Goal: Task Accomplishment & Management: Complete application form

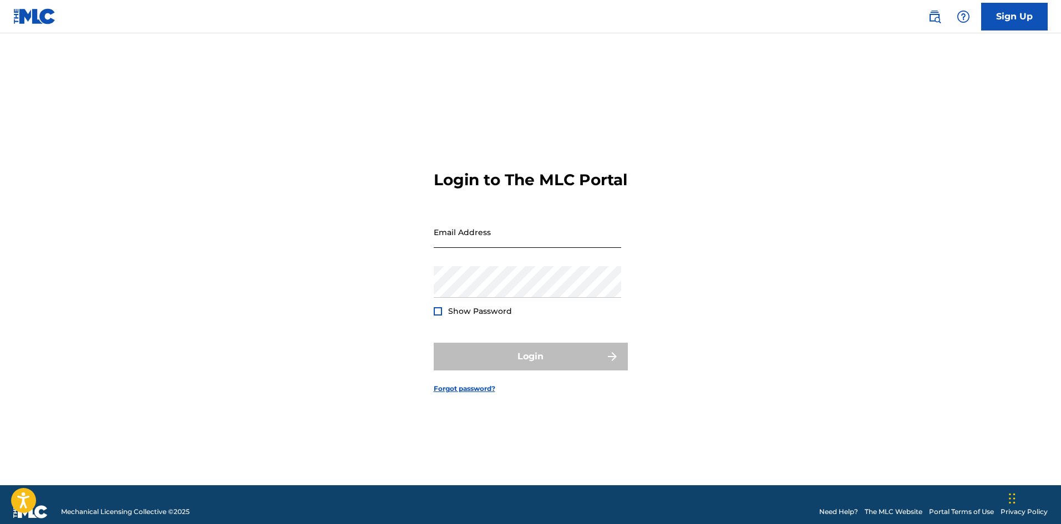
drag, startPoint x: 536, startPoint y: 251, endPoint x: 522, endPoint y: 252, distance: 14.0
click at [533, 248] on input "Email Address" at bounding box center [527, 232] width 187 height 32
type input "[EMAIL_ADDRESS][DOMAIN_NAME]"
drag, startPoint x: 429, startPoint y: 307, endPoint x: 640, endPoint y: 322, distance: 211.8
click at [667, 337] on div "Login to The MLC Portal Email Address [EMAIL_ADDRESS][DOMAIN_NAME] Password Sho…" at bounding box center [531, 273] width 776 height 424
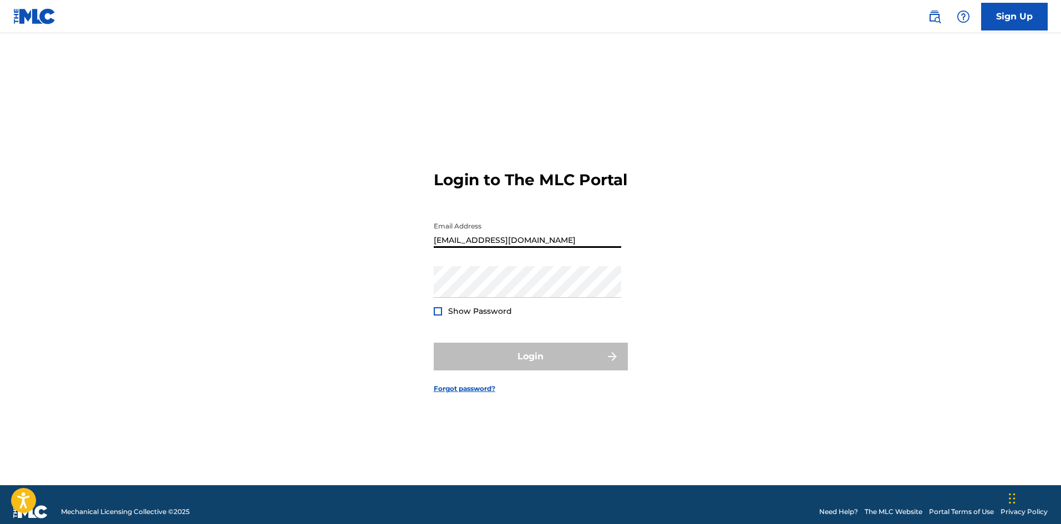
click at [494, 242] on input "[EMAIL_ADDRESS][DOMAIN_NAME]" at bounding box center [527, 232] width 187 height 32
click at [571, 243] on input "[EMAIL_ADDRESS][DOMAIN_NAME]" at bounding box center [527, 232] width 187 height 32
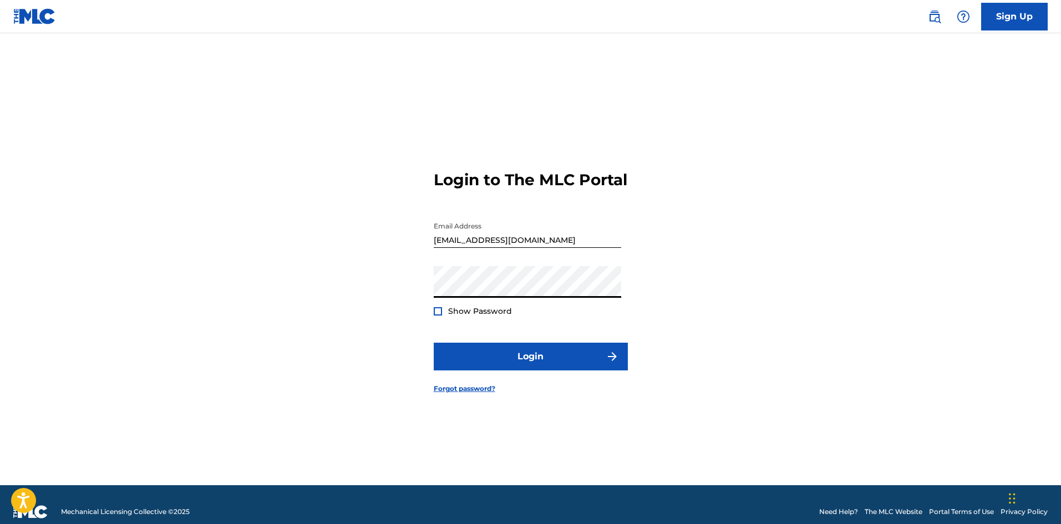
click at [437, 316] on div at bounding box center [438, 311] width 8 height 8
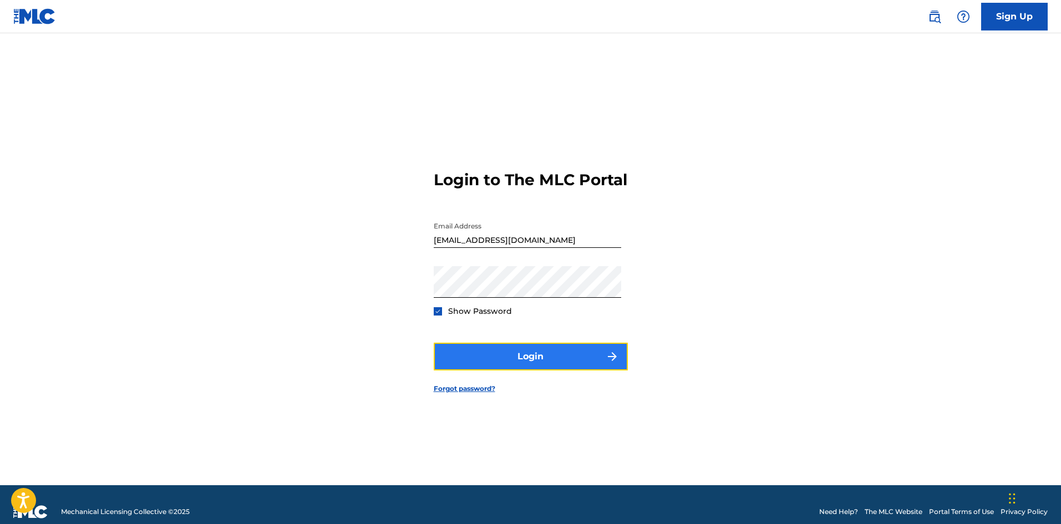
click at [526, 370] on button "Login" at bounding box center [531, 357] width 194 height 28
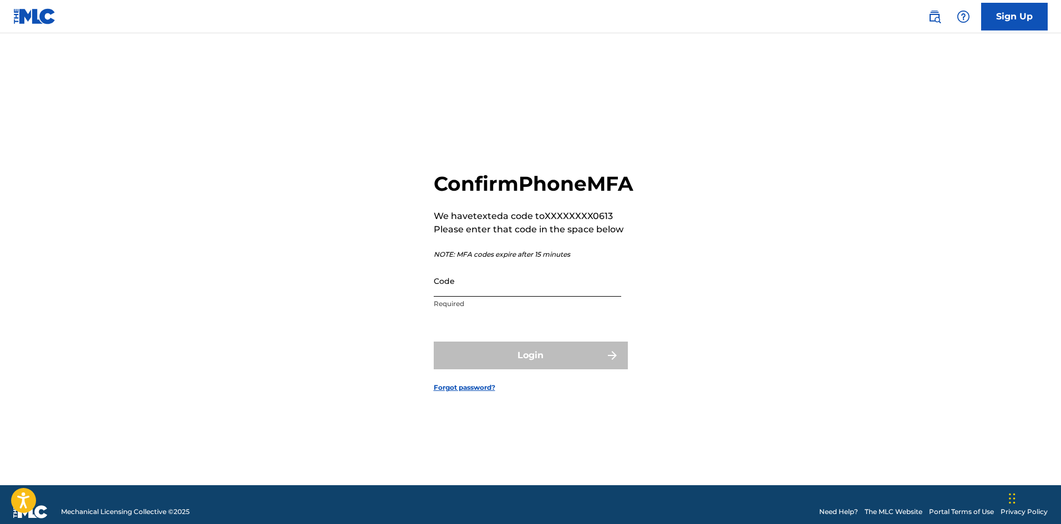
click at [465, 296] on input "Code" at bounding box center [527, 281] width 187 height 32
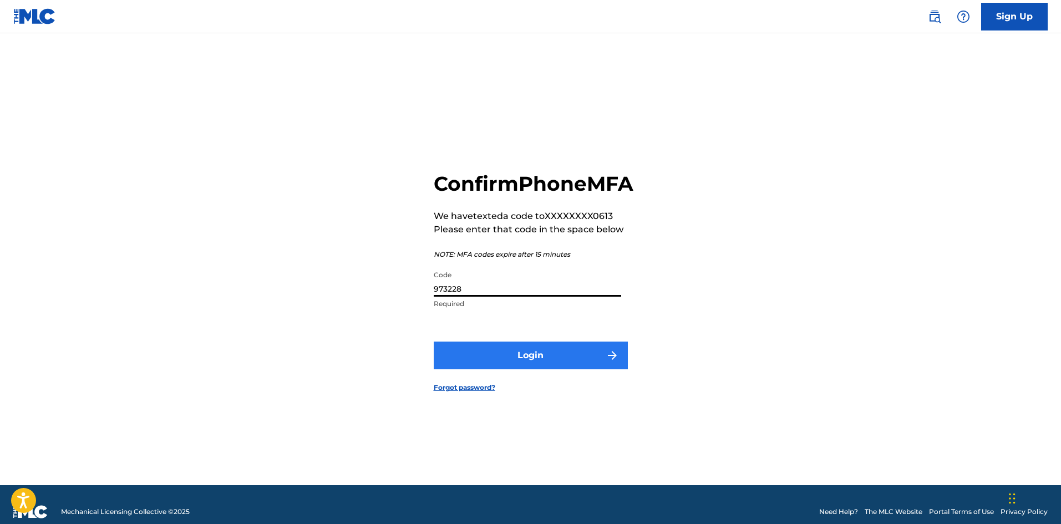
type input "973228"
click at [528, 369] on button "Login" at bounding box center [531, 356] width 194 height 28
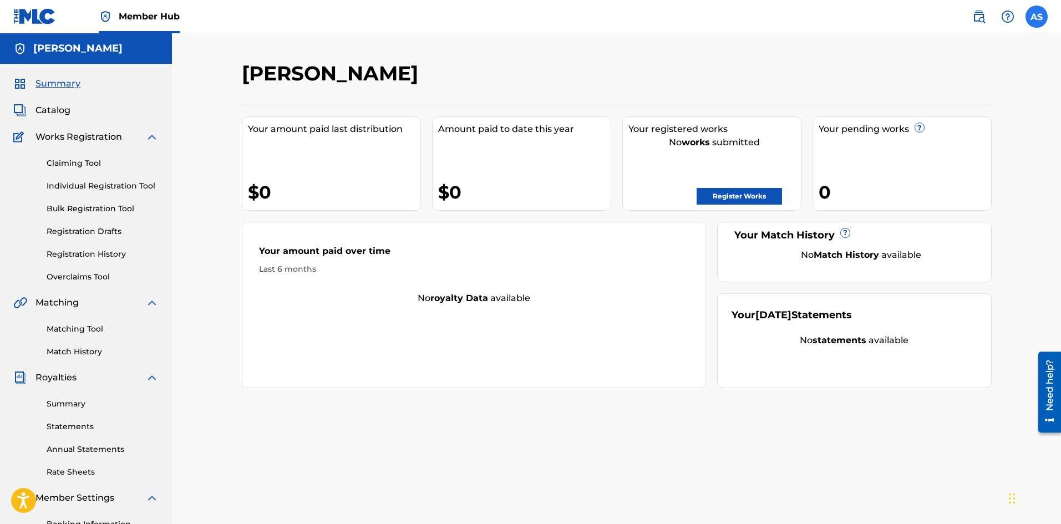
click at [1041, 22] on label at bounding box center [1036, 17] width 22 height 22
click at [1036, 17] on input "AS [PERSON_NAME] [EMAIL_ADDRESS][DOMAIN_NAME] Notification Preferences Profile …" at bounding box center [1036, 17] width 0 height 0
click at [926, 157] on p "Log out" at bounding box center [929, 157] width 26 height 10
click at [1036, 17] on input "AS [PERSON_NAME] [EMAIL_ADDRESS][DOMAIN_NAME] Notification Preferences Profile …" at bounding box center [1036, 17] width 0 height 0
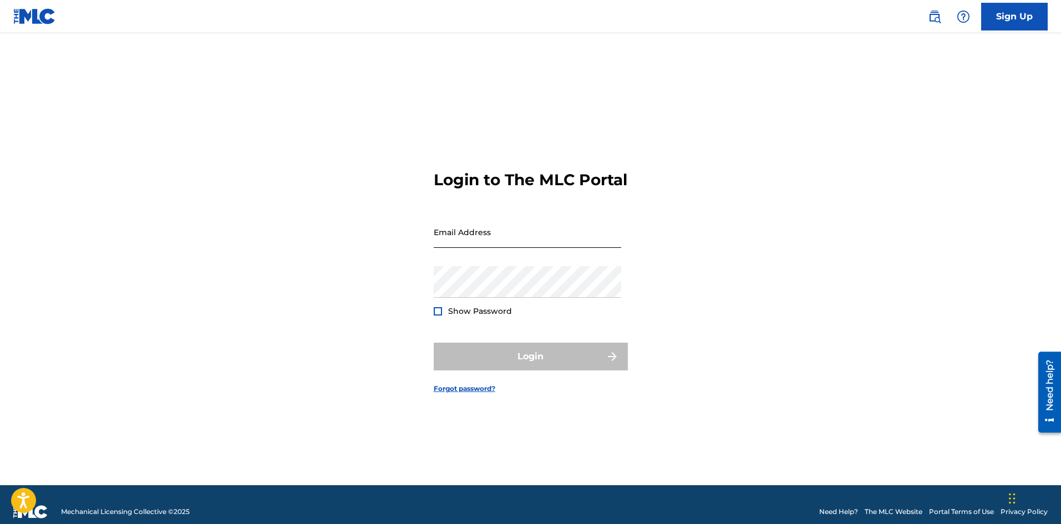
click at [507, 245] on input "Email Address" at bounding box center [527, 232] width 187 height 32
type input "[EMAIL_ADDRESS][DOMAIN_NAME]"
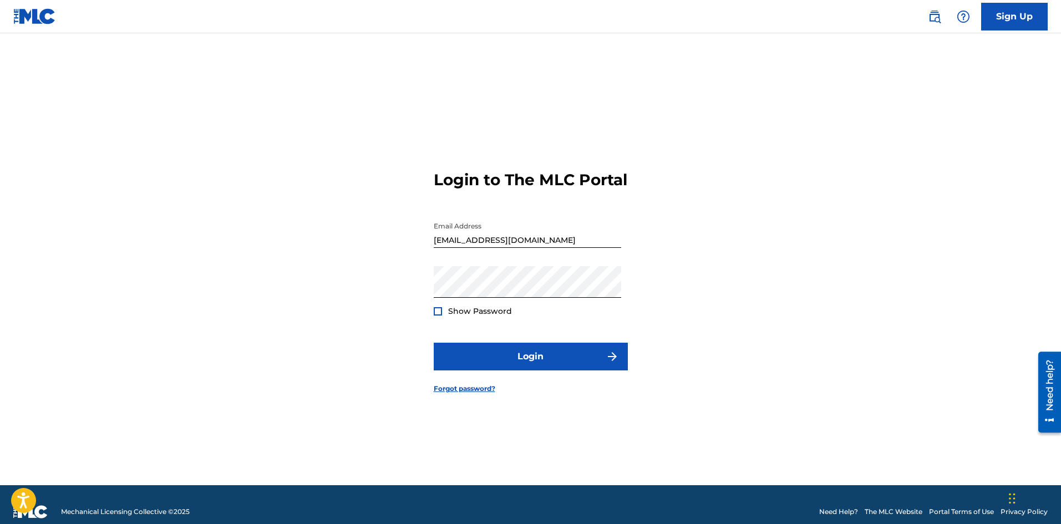
click at [436, 316] on div at bounding box center [438, 311] width 8 height 8
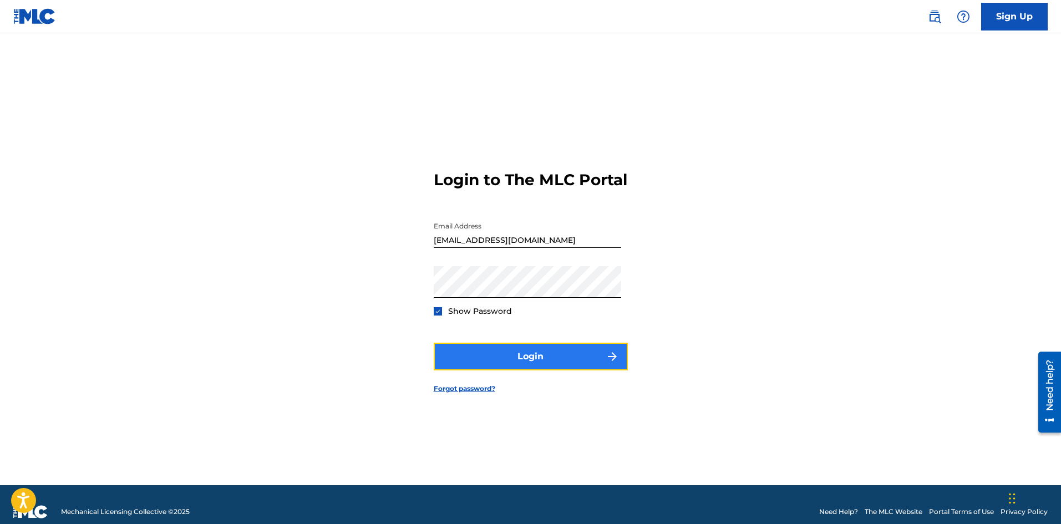
click at [537, 370] on button "Login" at bounding box center [531, 357] width 194 height 28
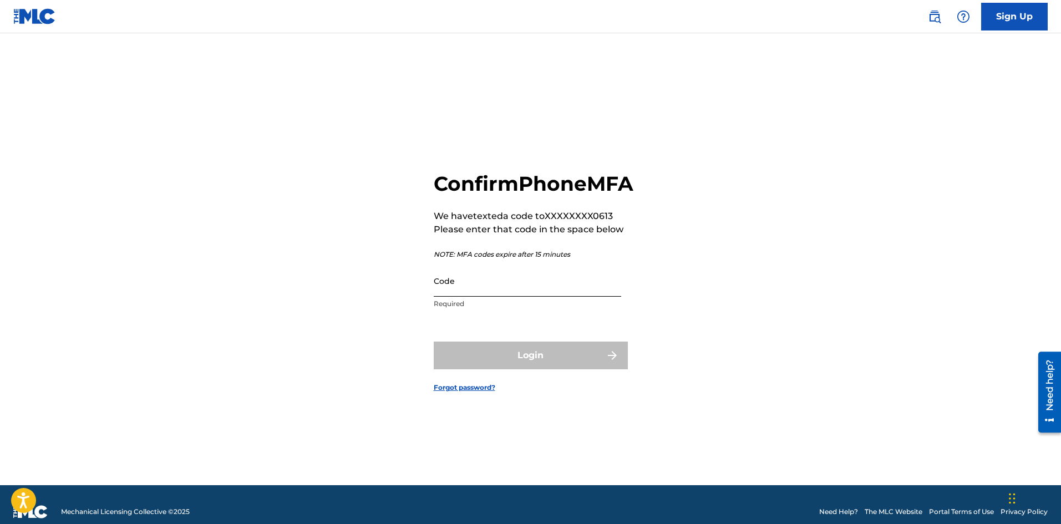
click at [481, 293] on input "Code" at bounding box center [527, 281] width 187 height 32
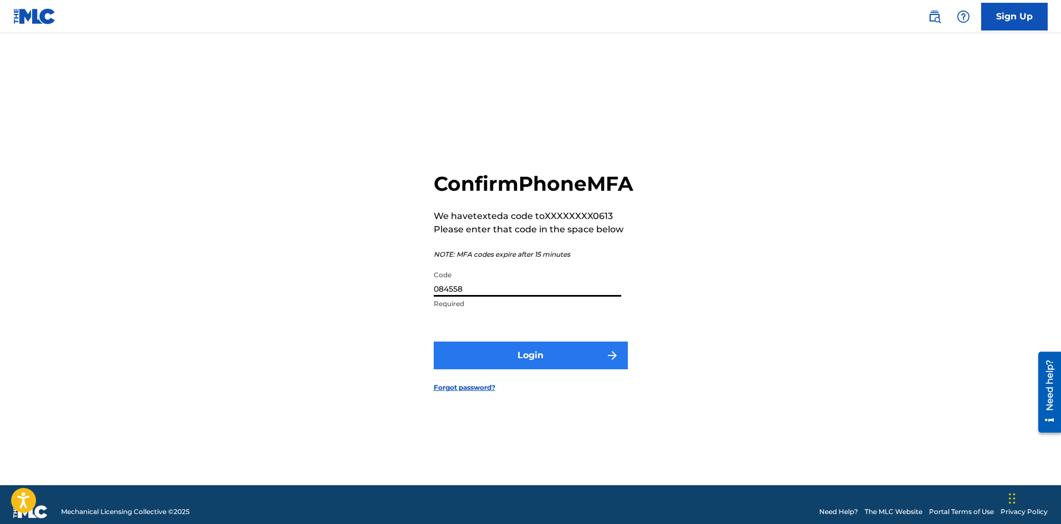
type input "084558"
click at [531, 366] on button "Login" at bounding box center [531, 356] width 194 height 28
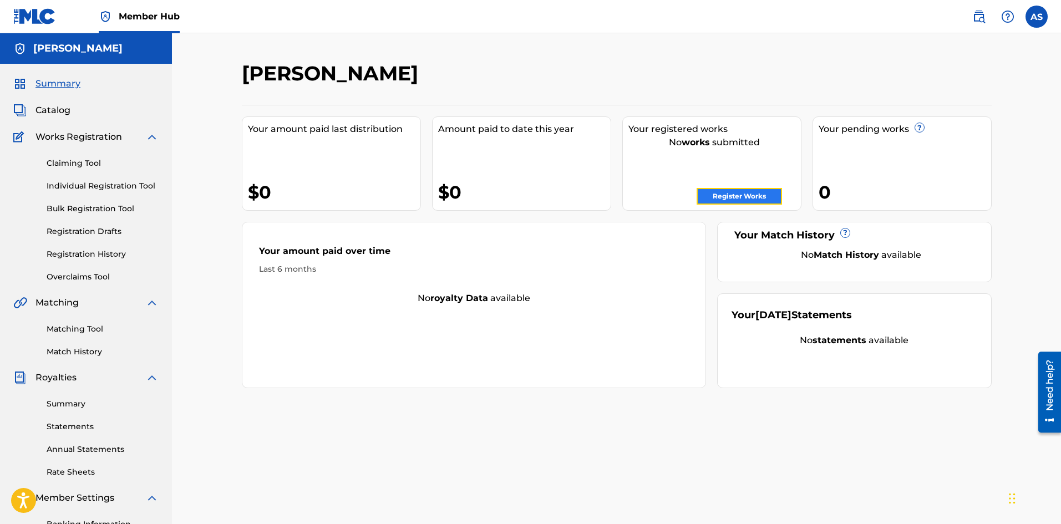
click at [726, 197] on link "Register Works" at bounding box center [739, 196] width 85 height 17
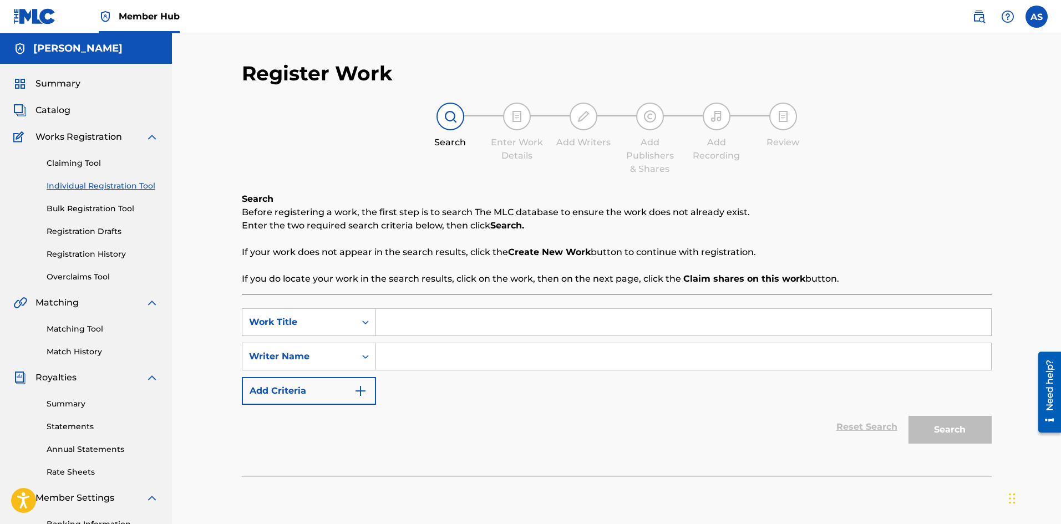
click at [418, 327] on input "Search Form" at bounding box center [683, 322] width 615 height 27
type input "Afterlife"
click at [398, 343] on input "Search Form" at bounding box center [683, 356] width 615 height 27
type input "[PERSON_NAME]"
click at [976, 426] on button "Search" at bounding box center [949, 430] width 83 height 28
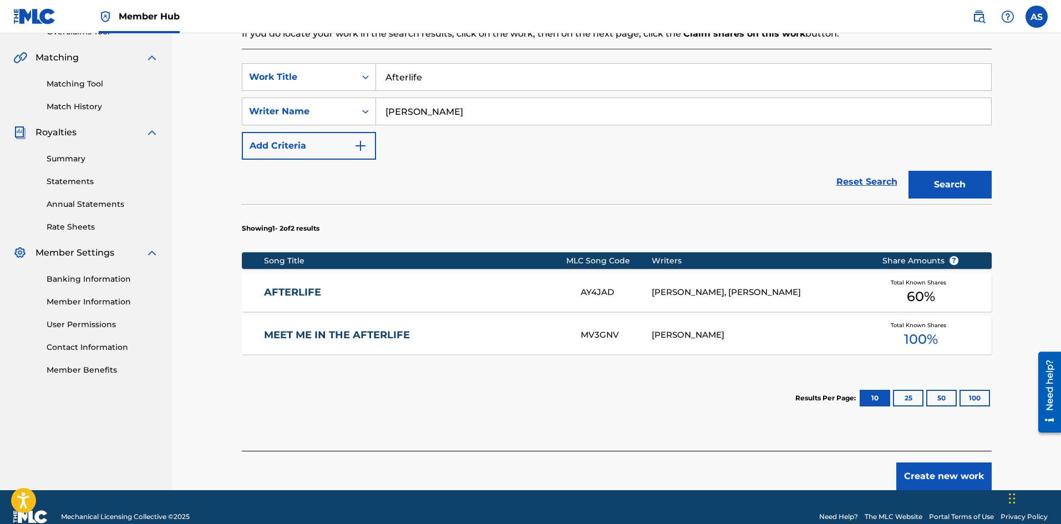
scroll to position [265, 0]
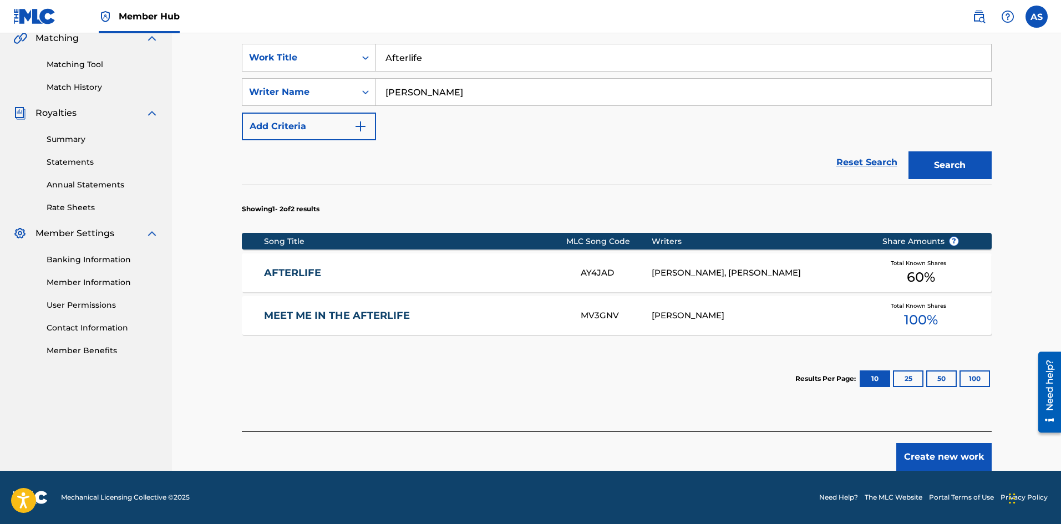
click at [299, 274] on link "AFTERLIFE" at bounding box center [415, 273] width 302 height 13
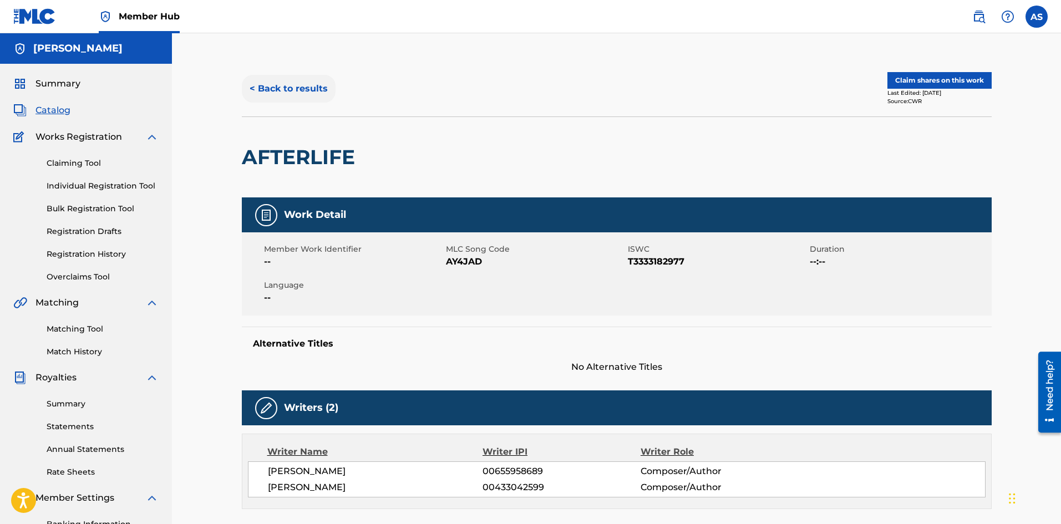
click at [258, 88] on button "< Back to results" at bounding box center [289, 89] width 94 height 28
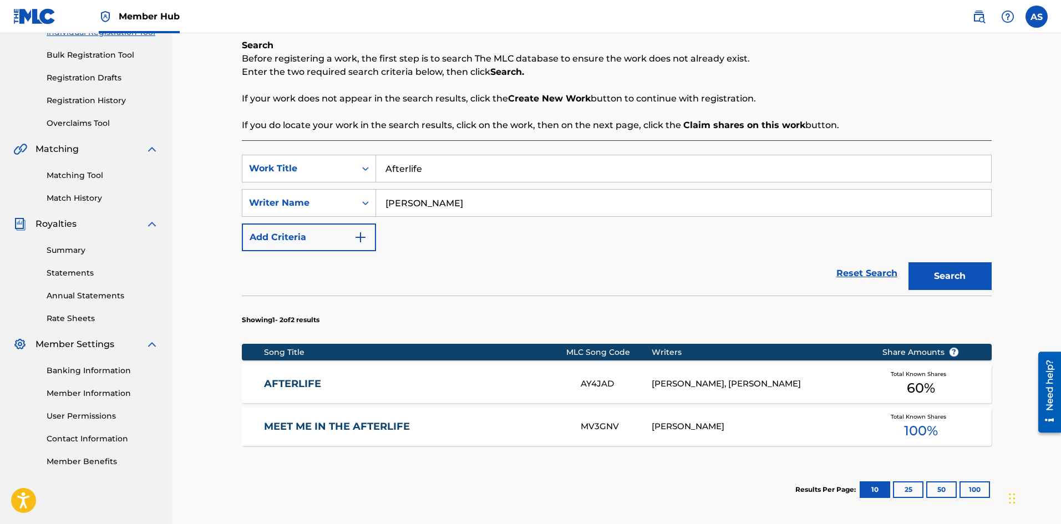
scroll to position [265, 0]
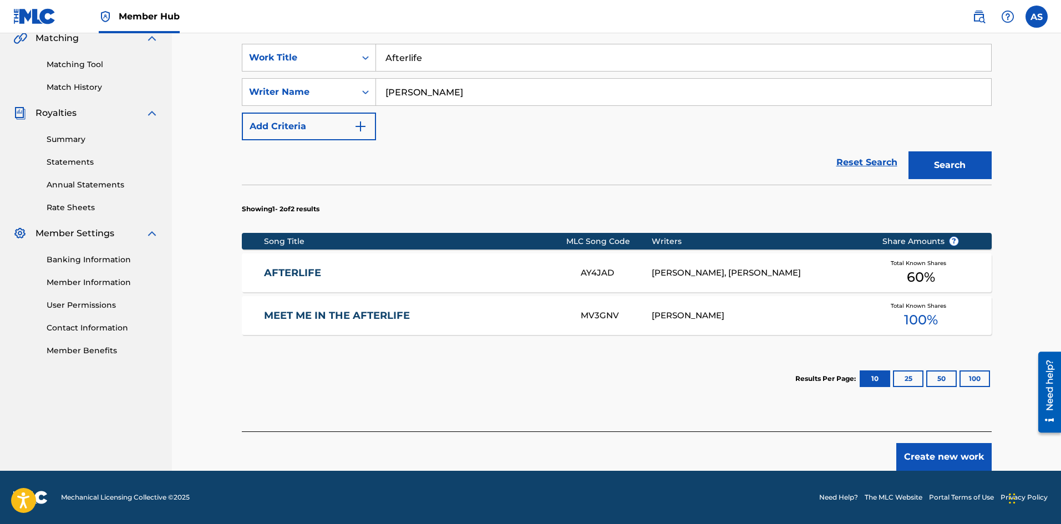
click at [291, 277] on link "AFTERLIFE" at bounding box center [415, 273] width 302 height 13
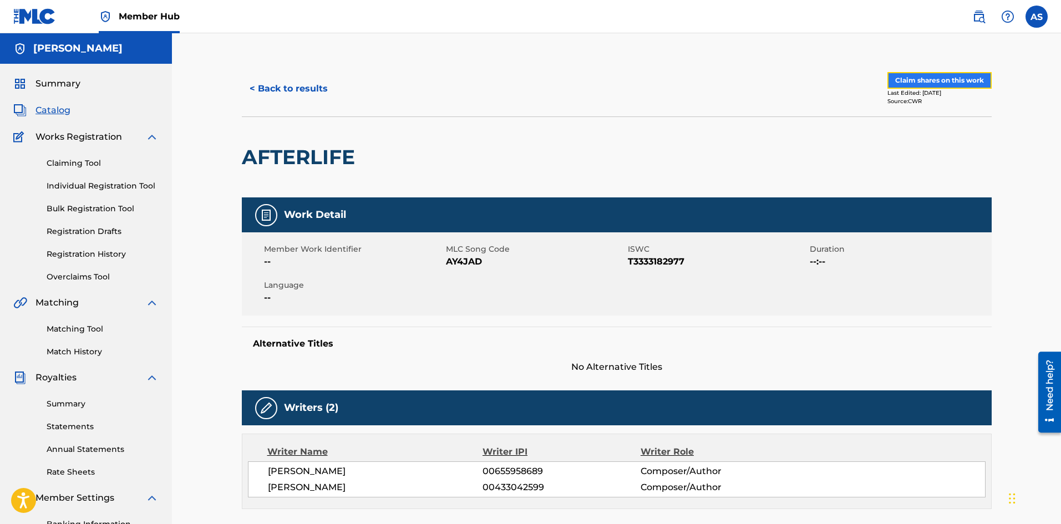
click at [913, 79] on button "Claim shares on this work" at bounding box center [939, 80] width 104 height 17
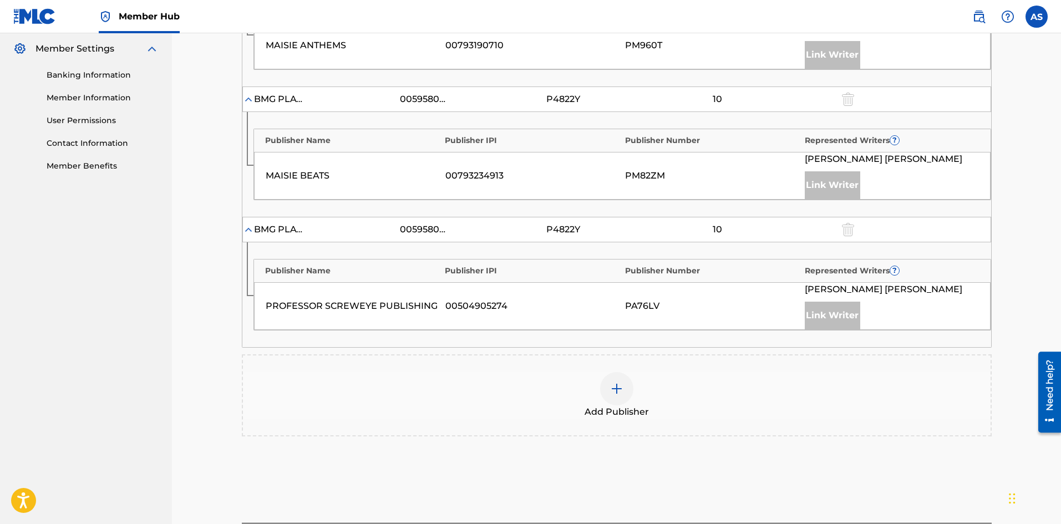
scroll to position [499, 0]
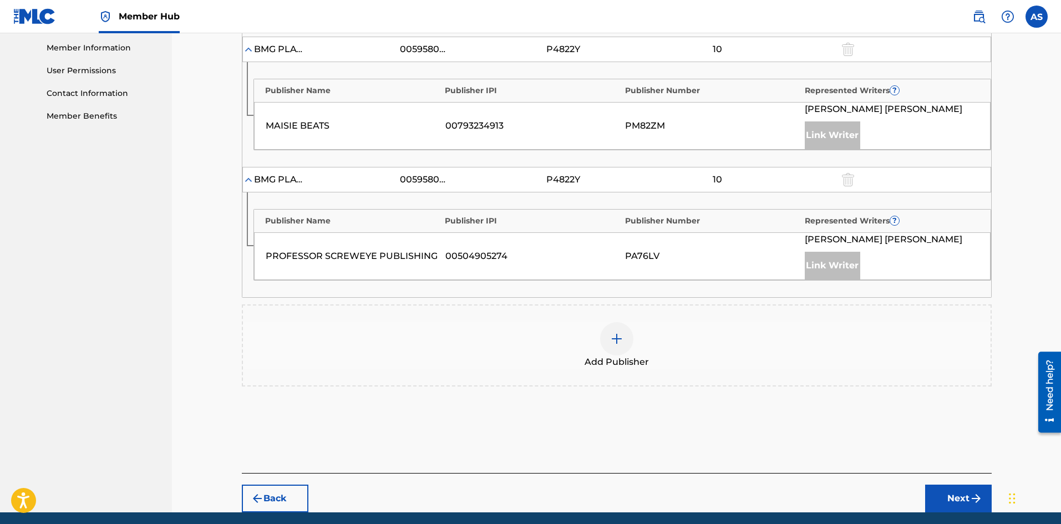
click at [608, 340] on div at bounding box center [616, 338] width 33 height 33
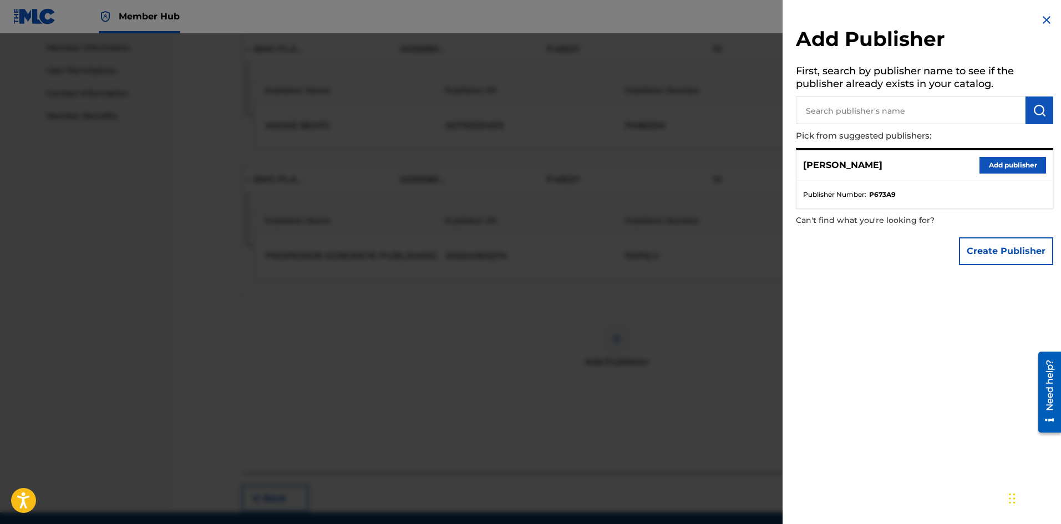
click at [824, 112] on input "text" at bounding box center [911, 110] width 230 height 28
type input "Julliard Dropouts"
click at [1033, 110] on img "submit" at bounding box center [1039, 110] width 13 height 13
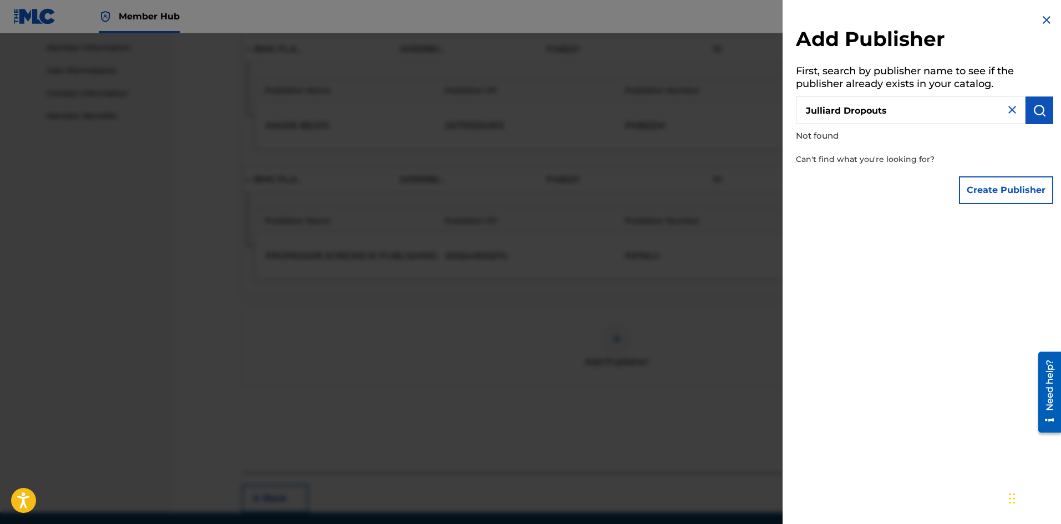
click at [1008, 109] on img at bounding box center [1011, 109] width 13 height 13
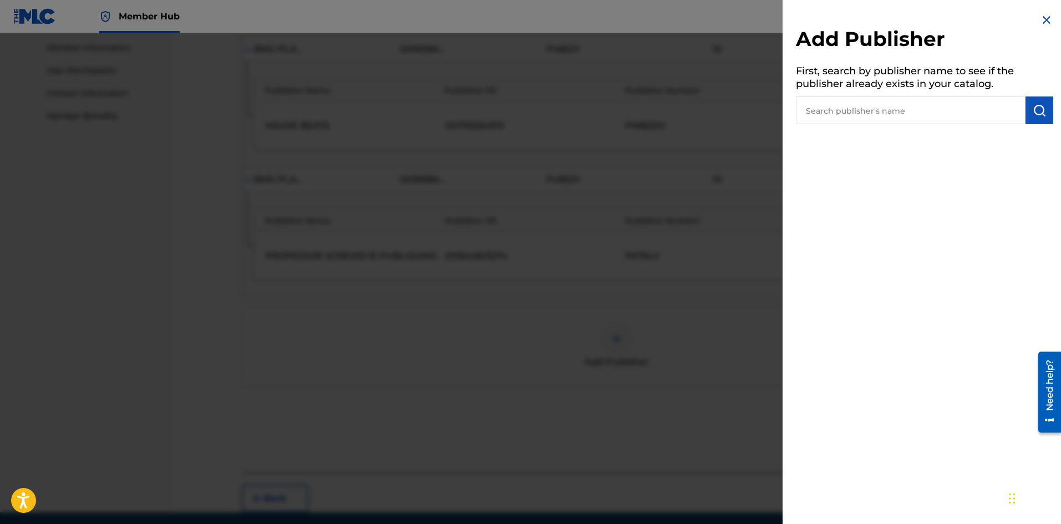
click at [1045, 18] on img at bounding box center [1046, 19] width 13 height 13
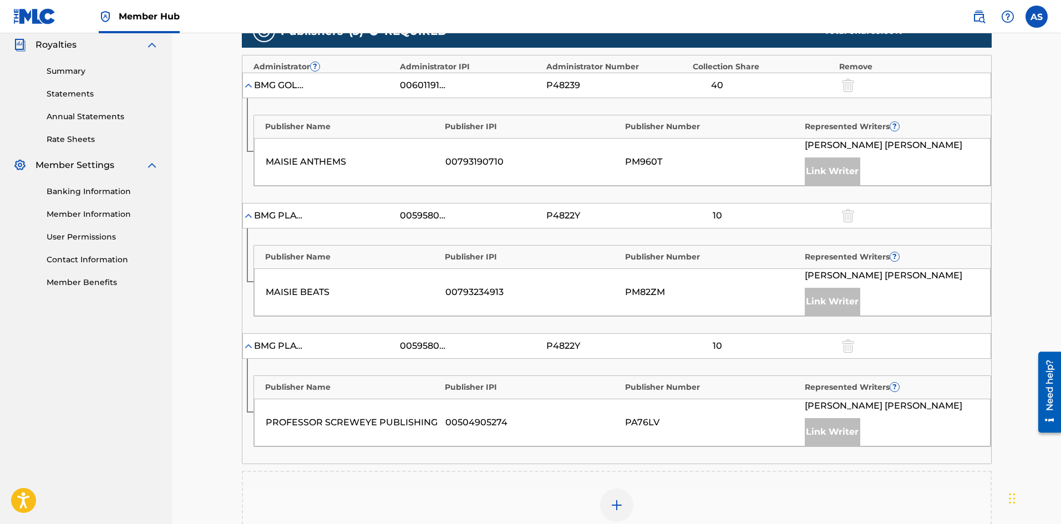
scroll to position [541, 0]
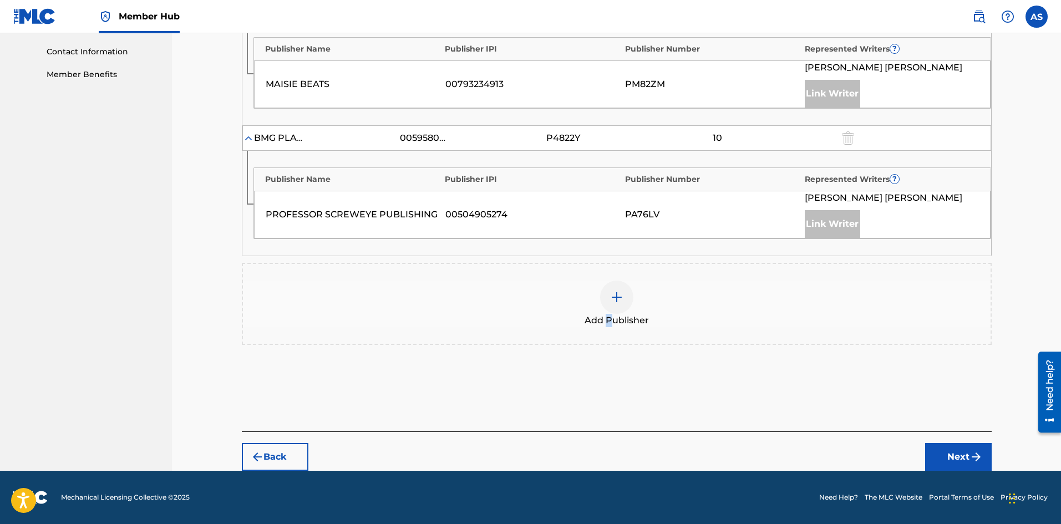
click at [610, 317] on span "Add Publisher" at bounding box center [617, 320] width 64 height 13
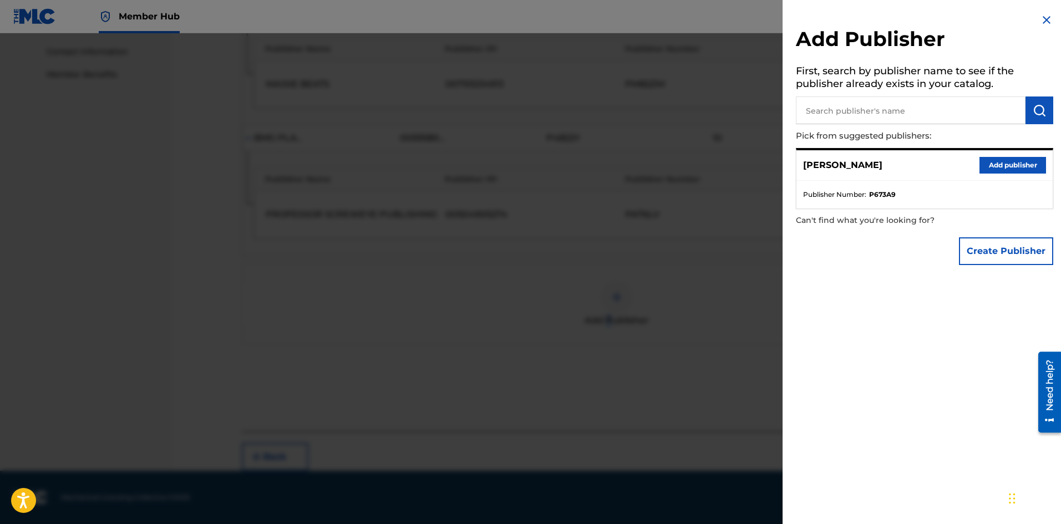
click at [1041, 17] on img at bounding box center [1046, 19] width 13 height 13
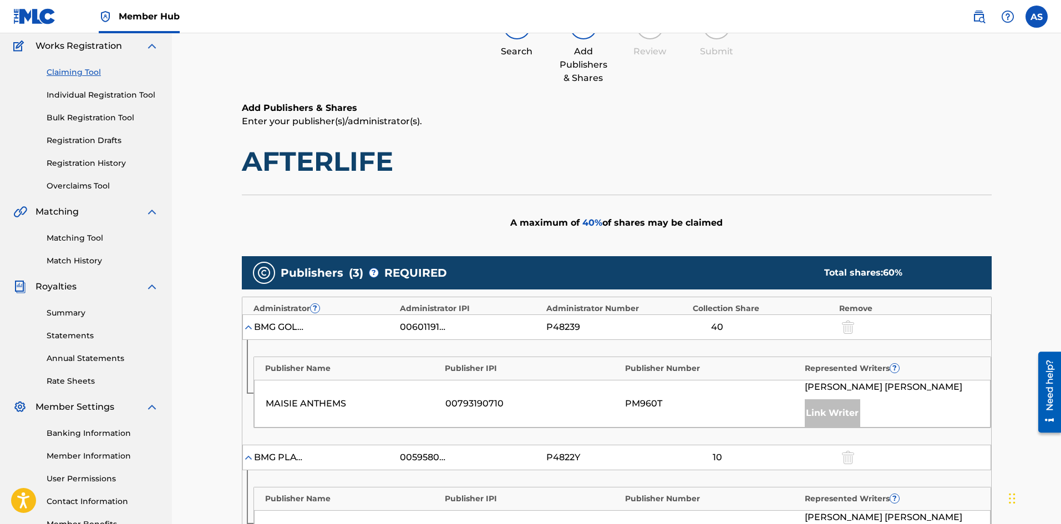
scroll to position [0, 0]
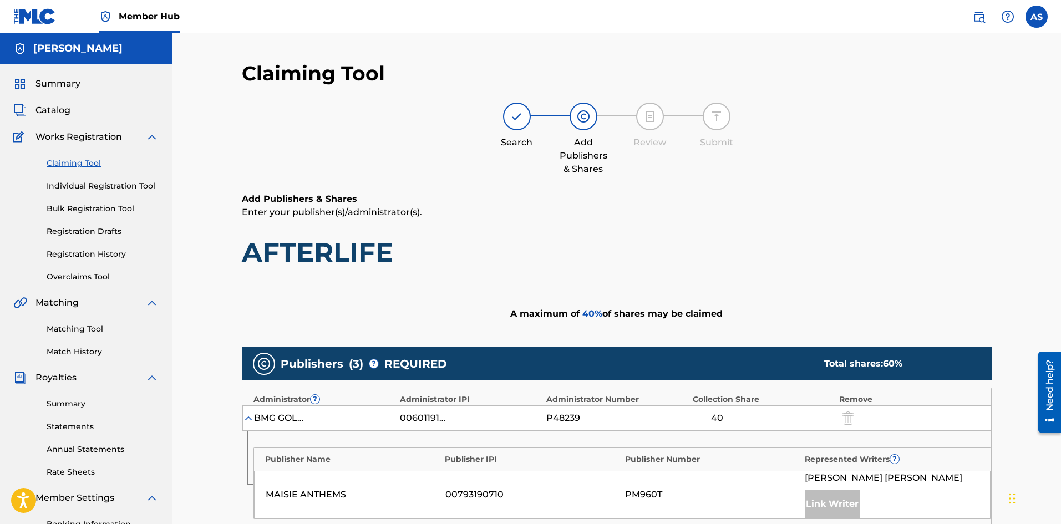
drag, startPoint x: 1036, startPoint y: 16, endPoint x: 820, endPoint y: 49, distance: 218.8
click at [1034, 13] on label at bounding box center [1036, 17] width 22 height 22
click at [1036, 17] on input "AS [PERSON_NAME] [EMAIL_ADDRESS][DOMAIN_NAME] Notification Preferences Profile …" at bounding box center [1036, 17] width 0 height 0
click at [924, 139] on link "Profile" at bounding box center [927, 138] width 22 height 10
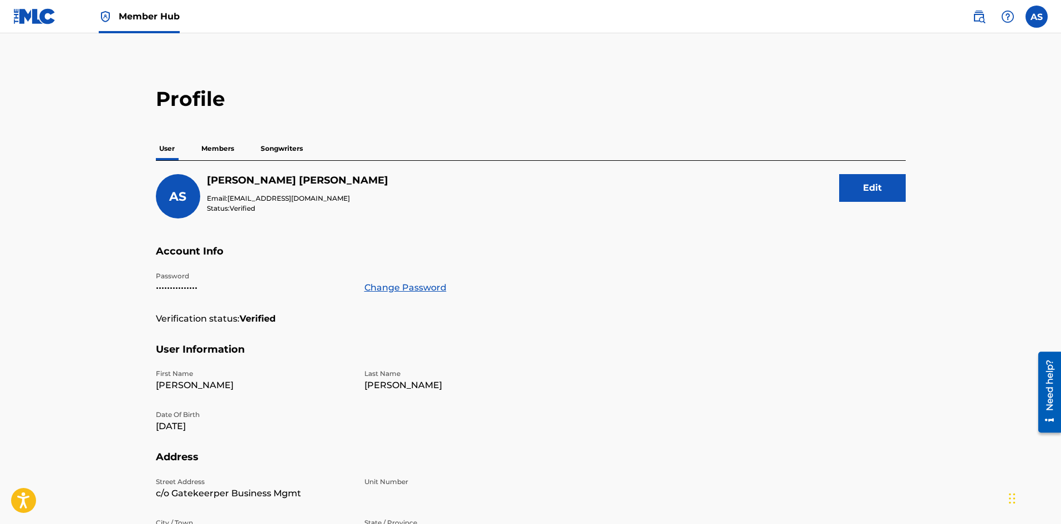
click at [24, 18] on img at bounding box center [34, 16] width 43 height 16
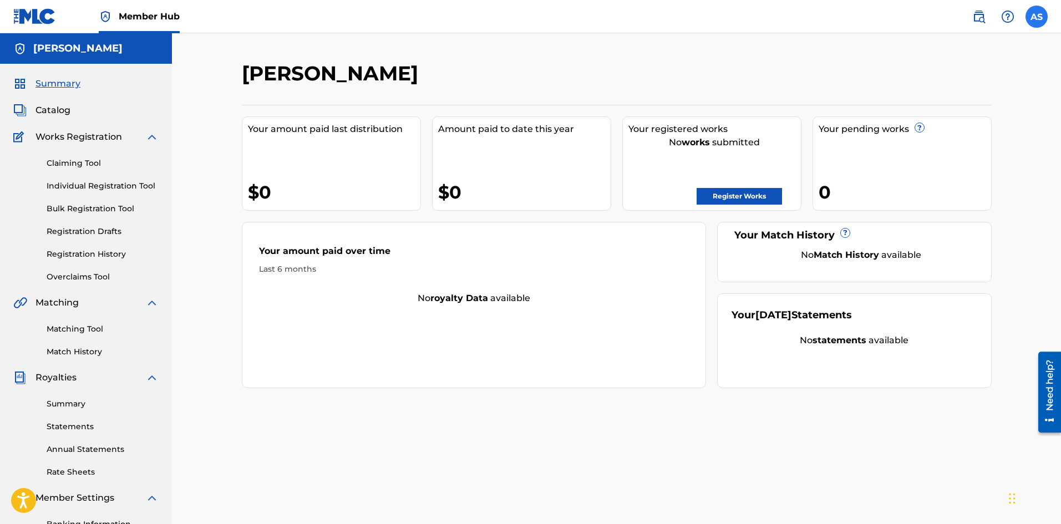
click at [1036, 19] on label at bounding box center [1036, 17] width 22 height 22
click at [1036, 17] on input "AS [PERSON_NAME] [EMAIL_ADDRESS][DOMAIN_NAME] Notification Preferences Profile …" at bounding box center [1036, 17] width 0 height 0
click at [850, 24] on nav "Member Hub AS AS [PERSON_NAME] [EMAIL_ADDRESS][DOMAIN_NAME] Notification Prefer…" at bounding box center [530, 16] width 1061 height 33
click at [738, 193] on link "Register Works" at bounding box center [739, 196] width 85 height 17
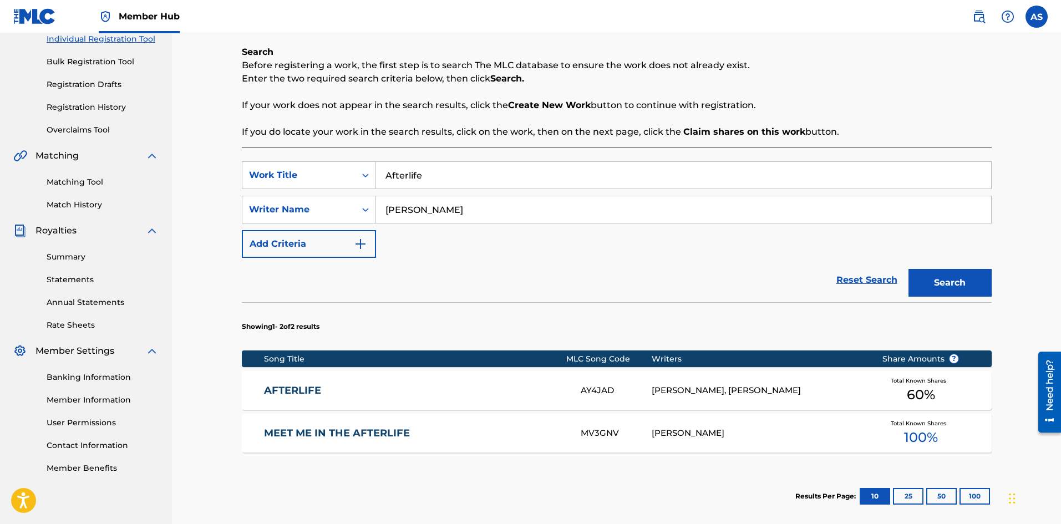
scroll to position [265, 0]
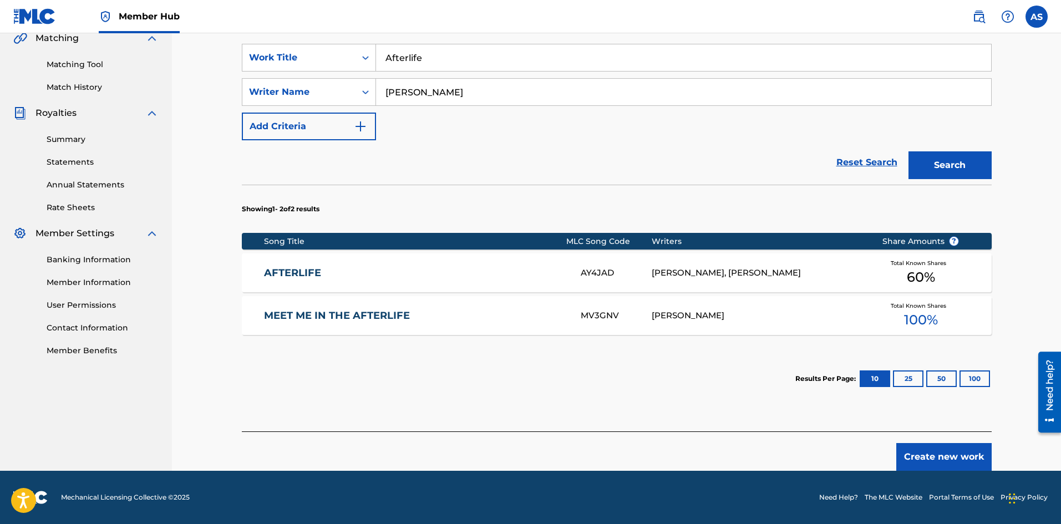
click at [312, 311] on link "MEET ME IN THE AFTERLIFE" at bounding box center [415, 315] width 302 height 13
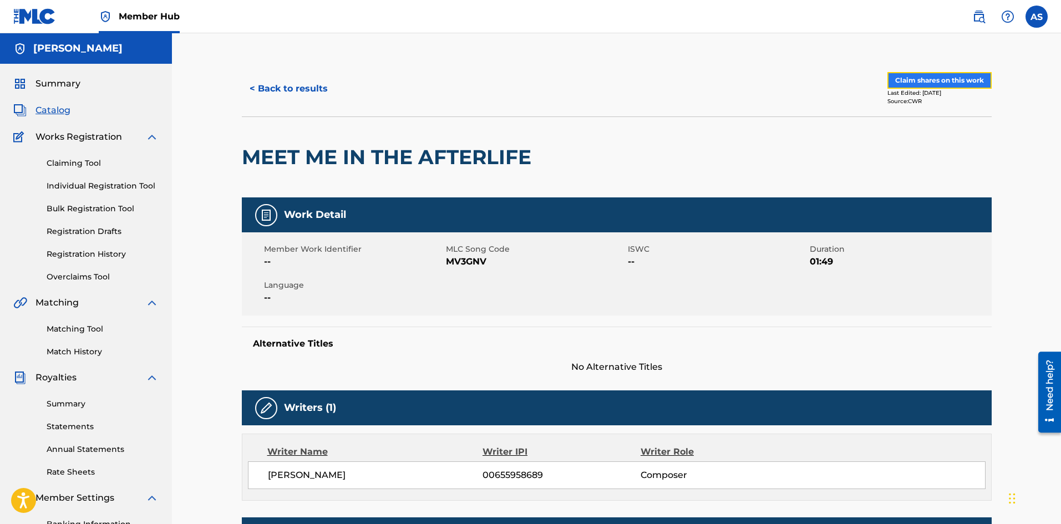
click at [908, 82] on button "Claim shares on this work" at bounding box center [939, 80] width 104 height 17
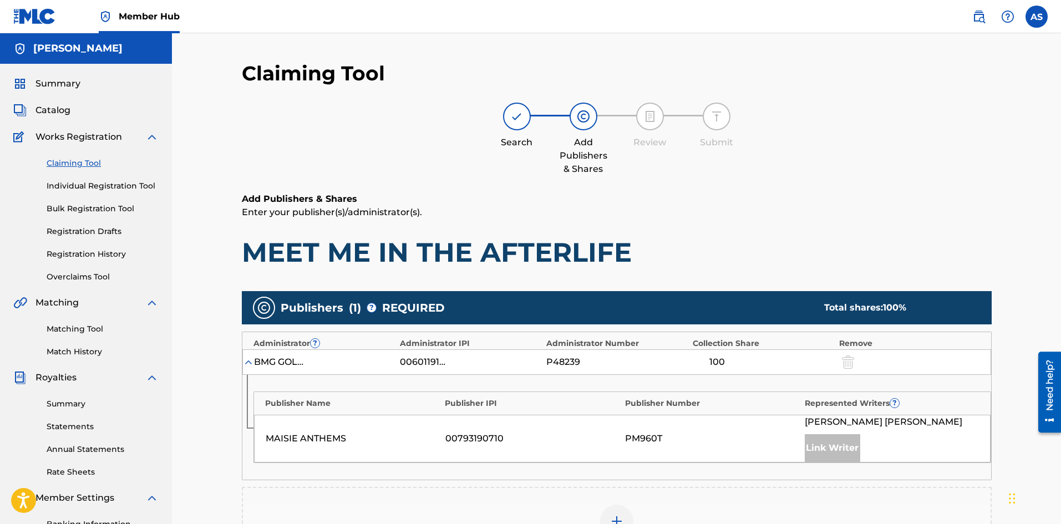
click at [835, 452] on div "Link Writer" at bounding box center [832, 448] width 55 height 28
click at [826, 451] on div "Link Writer" at bounding box center [832, 448] width 55 height 28
click at [827, 449] on div "Link Writer" at bounding box center [832, 448] width 55 height 28
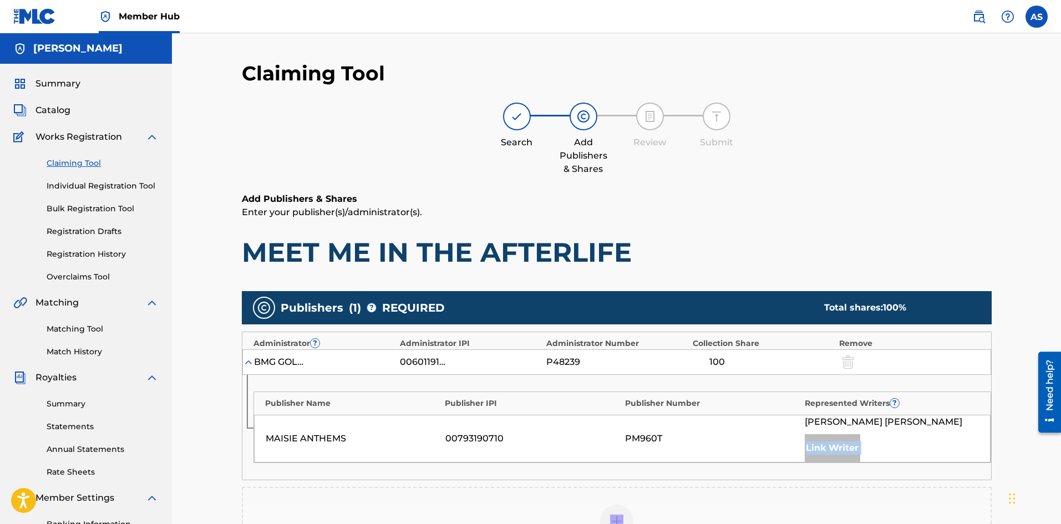
click at [827, 449] on div "Link Writer" at bounding box center [832, 448] width 55 height 28
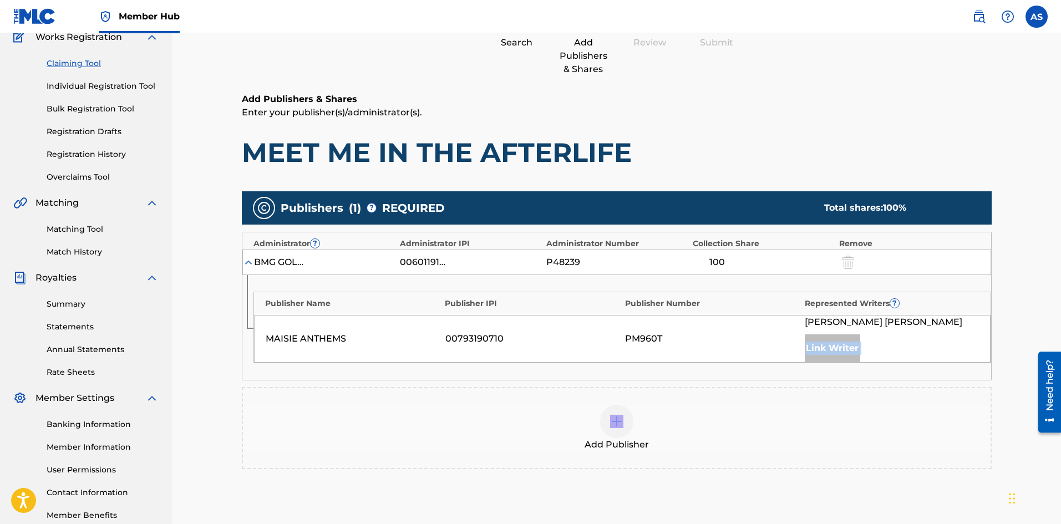
scroll to position [111, 0]
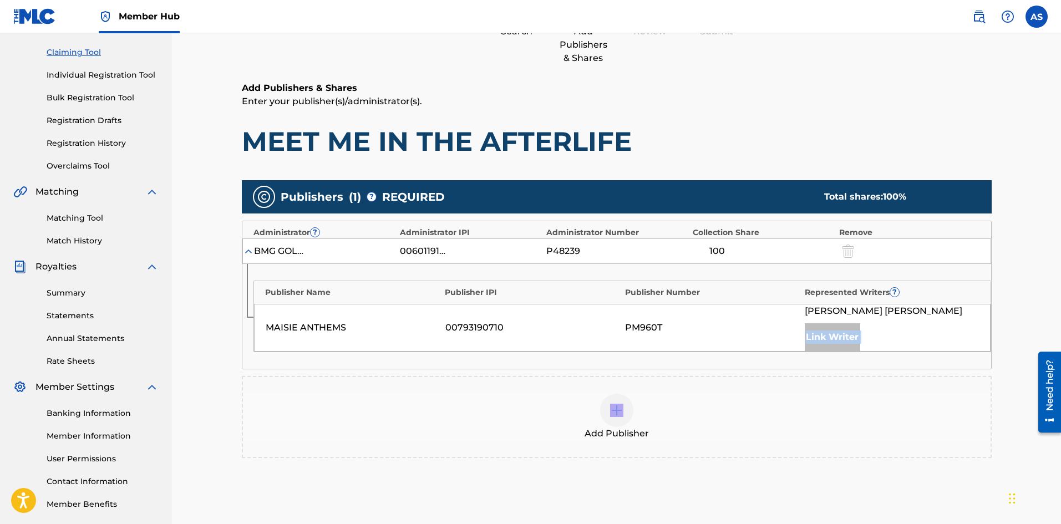
click at [824, 340] on div "Link Writer" at bounding box center [832, 337] width 55 height 28
click at [829, 339] on div "Link Writer" at bounding box center [832, 337] width 55 height 28
click at [323, 328] on div "MAISIE ANTHEMS" at bounding box center [353, 327] width 174 height 13
click at [301, 319] on div "MAISIE ANTHEMS 00793190710 PM960T [PERSON_NAME] Link Writer" at bounding box center [622, 328] width 736 height 48
click at [823, 338] on div "Link Writer" at bounding box center [832, 337] width 55 height 28
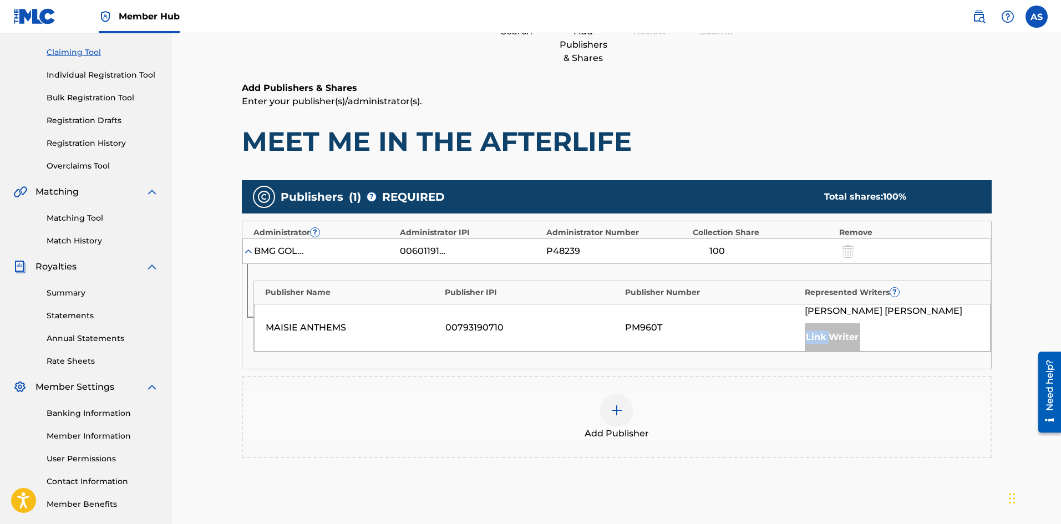
click at [823, 339] on div "Link Writer" at bounding box center [832, 337] width 55 height 28
drag, startPoint x: 822, startPoint y: 341, endPoint x: 905, endPoint y: 415, distance: 111.2
click at [822, 341] on div "Link Writer" at bounding box center [832, 337] width 55 height 28
drag, startPoint x: 878, startPoint y: 420, endPoint x: 872, endPoint y: 404, distance: 17.2
click at [872, 404] on div "Add Publisher" at bounding box center [617, 417] width 748 height 47
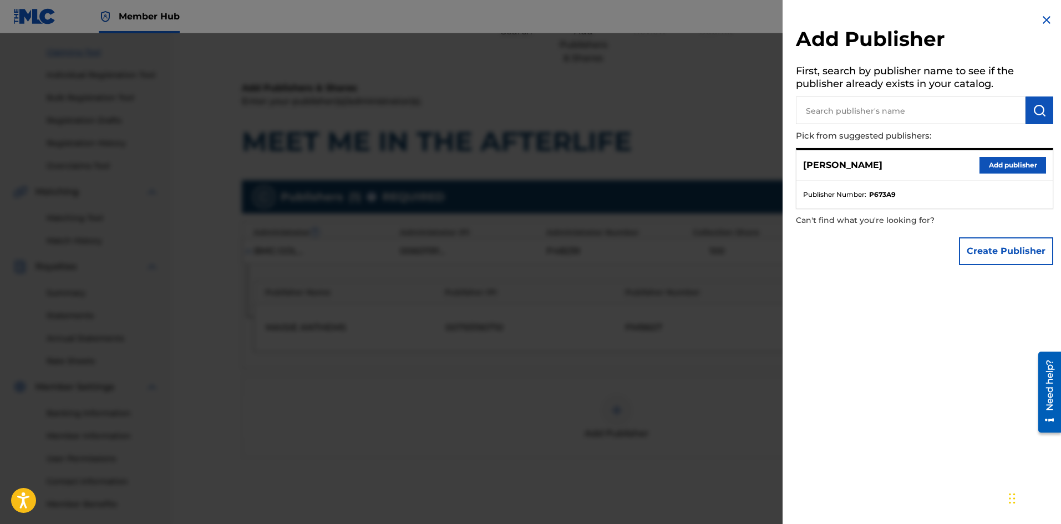
click at [1048, 16] on img at bounding box center [1046, 19] width 13 height 13
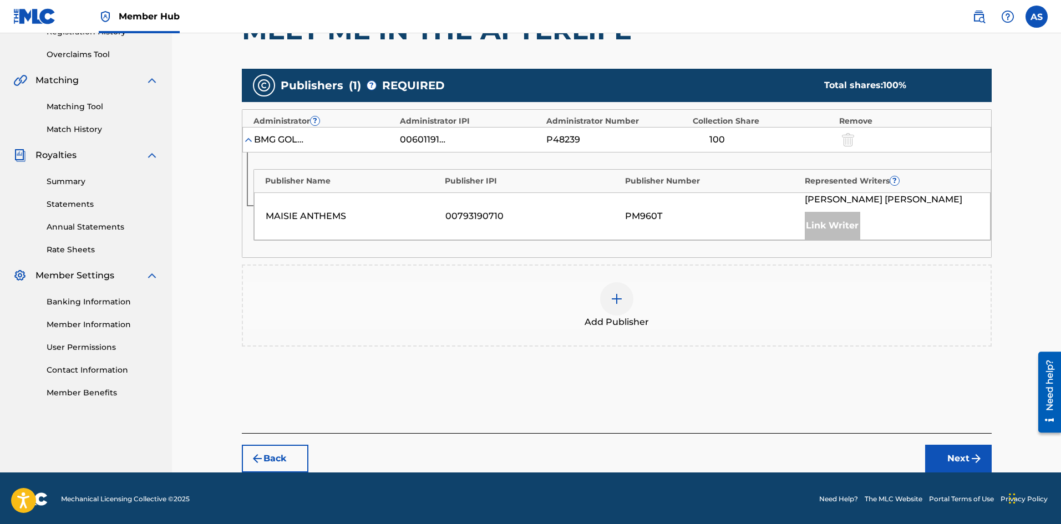
scroll to position [224, 0]
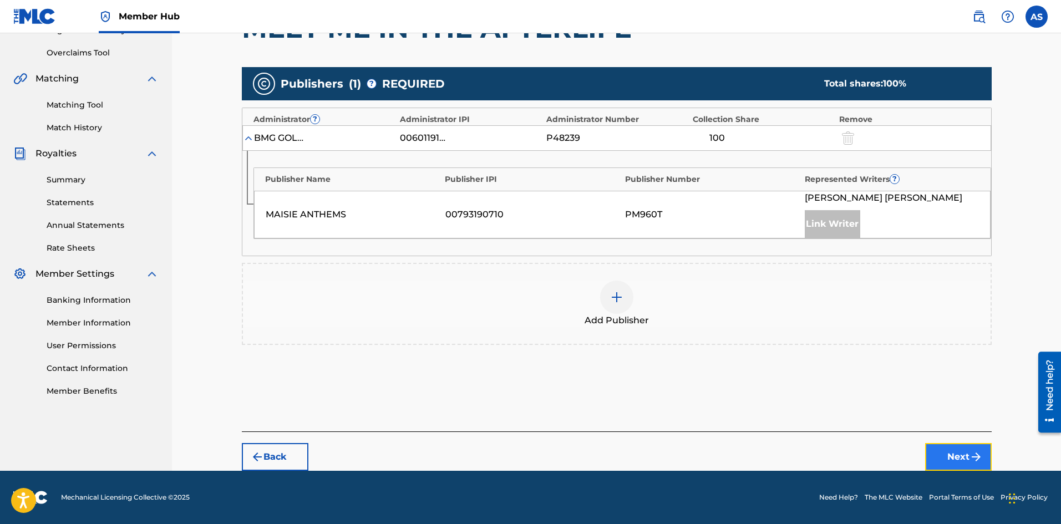
click at [962, 451] on button "Next" at bounding box center [958, 457] width 67 height 28
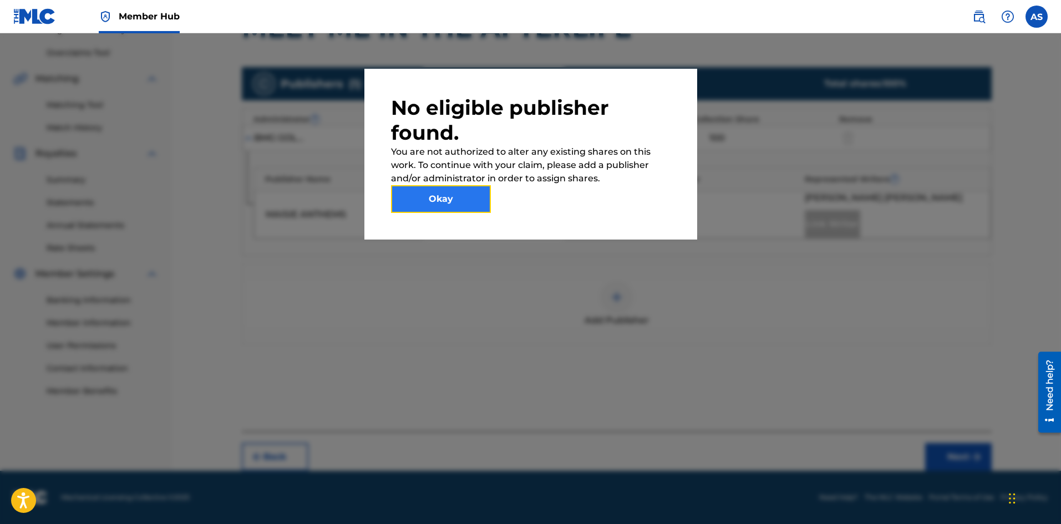
click at [463, 205] on button "Okay" at bounding box center [441, 199] width 100 height 28
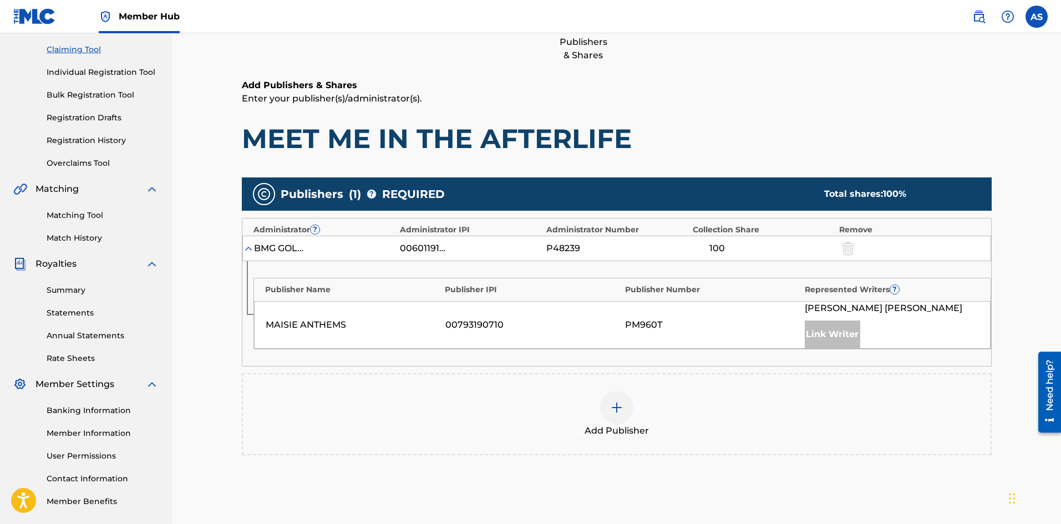
scroll to position [222, 0]
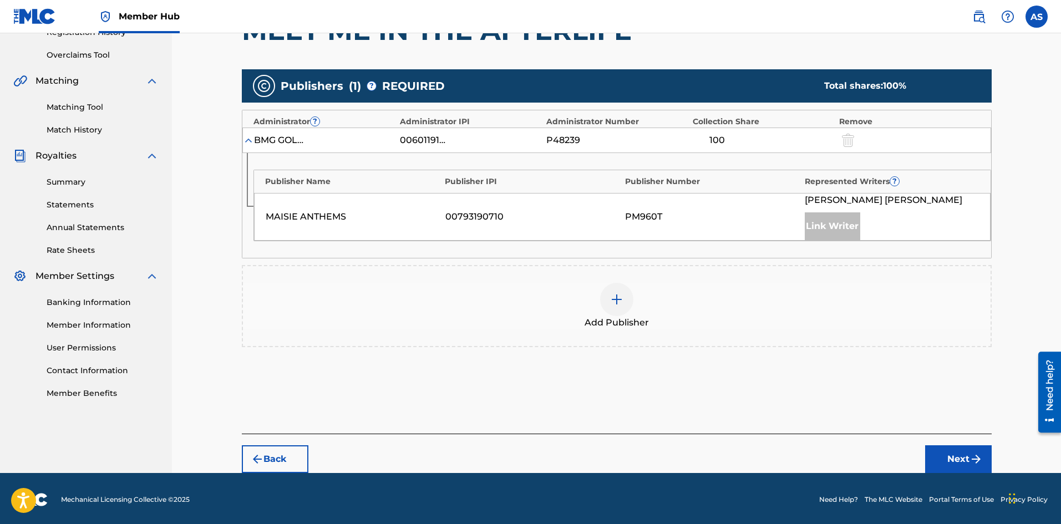
click at [253, 140] on img at bounding box center [248, 140] width 11 height 11
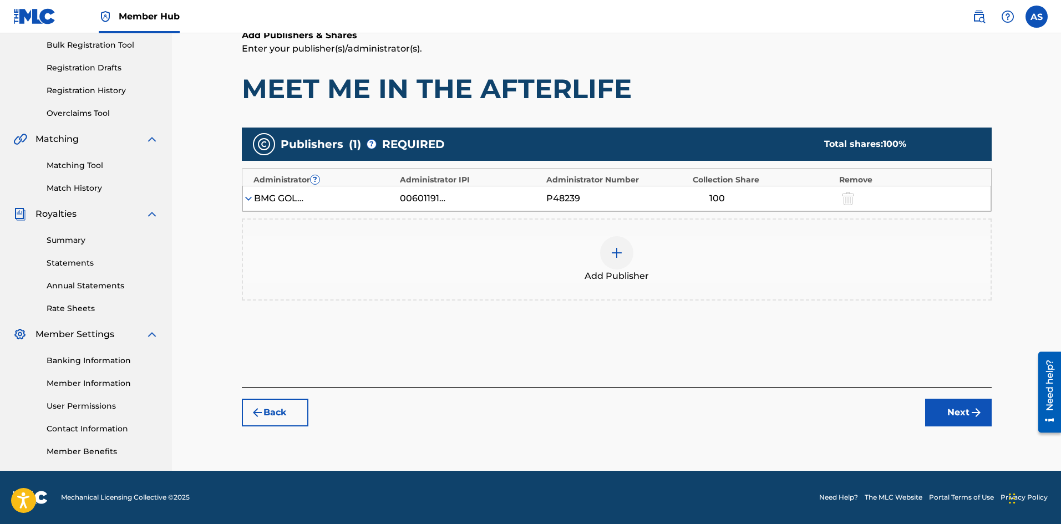
click at [246, 195] on img at bounding box center [248, 198] width 11 height 11
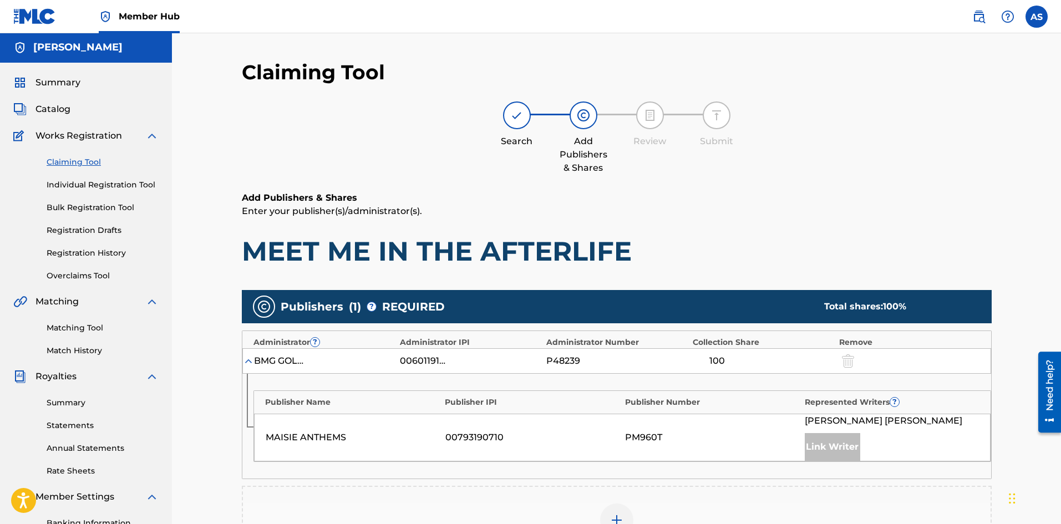
scroll to position [0, 0]
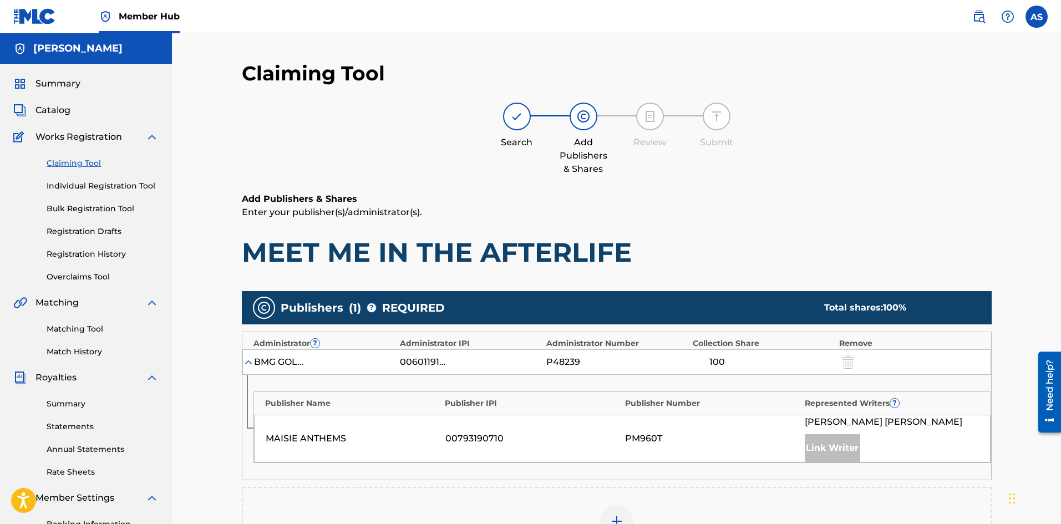
click at [646, 116] on img at bounding box center [649, 116] width 13 height 13
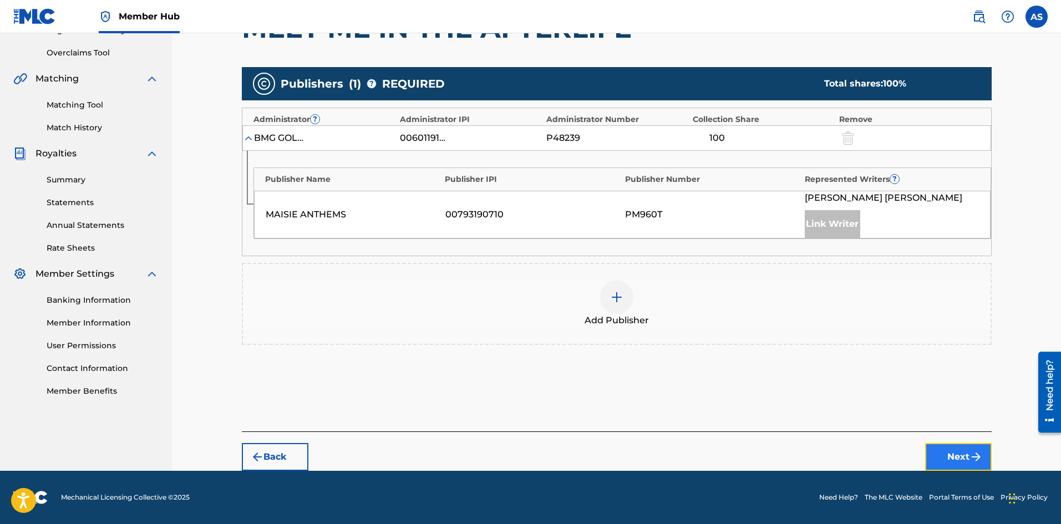
click at [952, 452] on button "Next" at bounding box center [958, 457] width 67 height 28
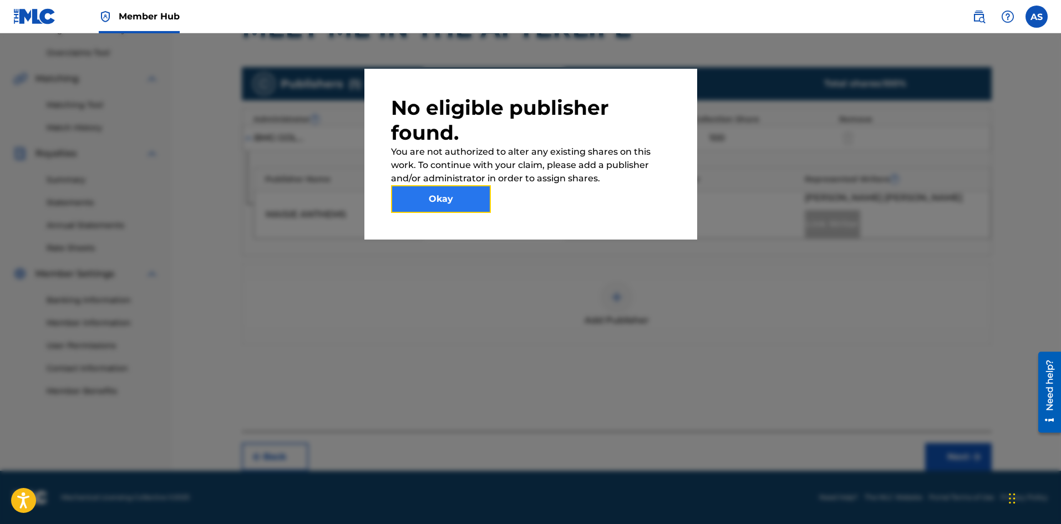
click at [429, 204] on button "Okay" at bounding box center [441, 199] width 100 height 28
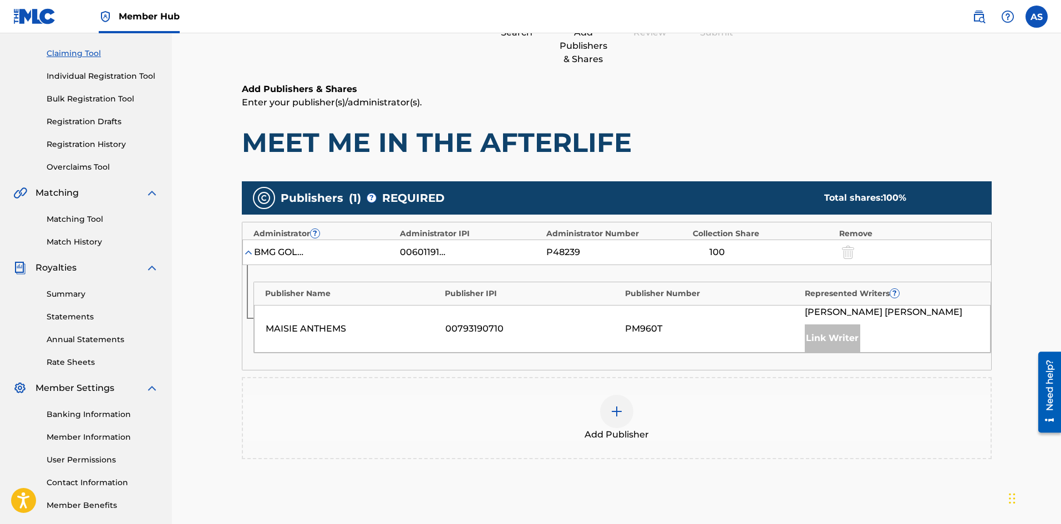
scroll to position [0, 0]
